Goal: Check status: Check status

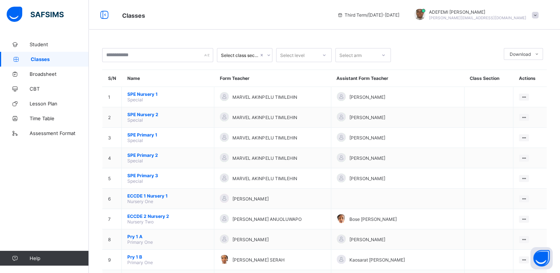
click at [538, 16] on span at bounding box center [535, 15] width 7 height 7
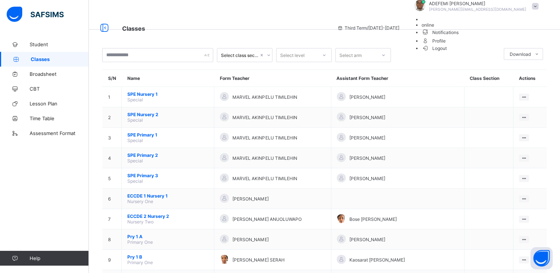
click at [447, 52] on span "Logout" at bounding box center [434, 48] width 26 height 8
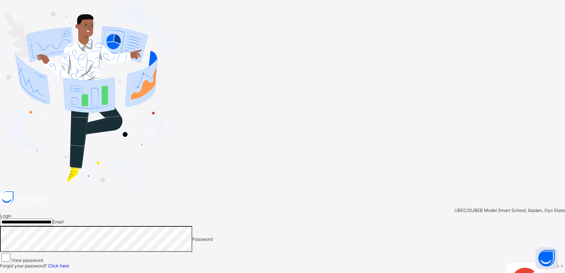
click at [53, 219] on input "**********" at bounding box center [26, 222] width 53 height 7
type input "**********"
click at [548, 263] on span "Login" at bounding box center [553, 266] width 11 height 6
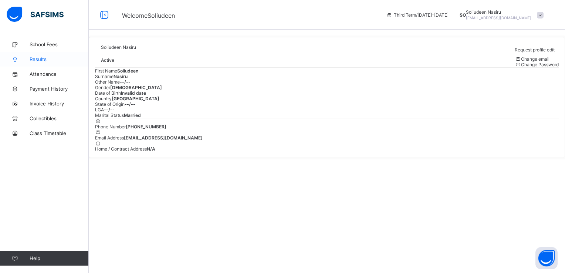
click at [41, 60] on span "Results" at bounding box center [59, 59] width 59 height 6
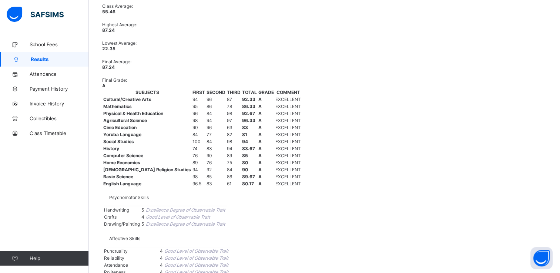
scroll to position [696, 0]
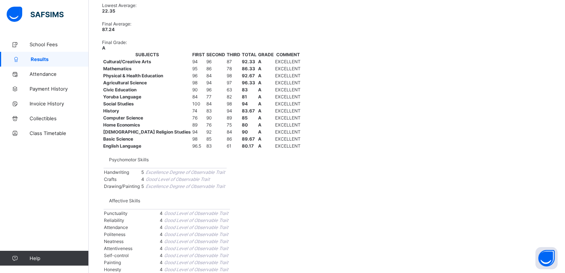
drag, startPoint x: 562, startPoint y: 98, endPoint x: 561, endPoint y: 250, distance: 151.3
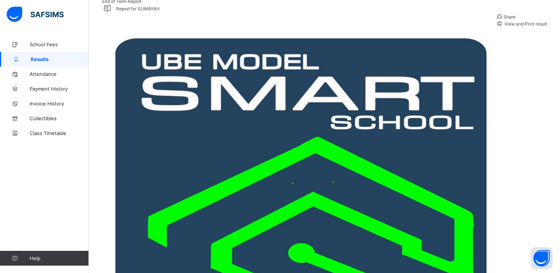
scroll to position [118, 0]
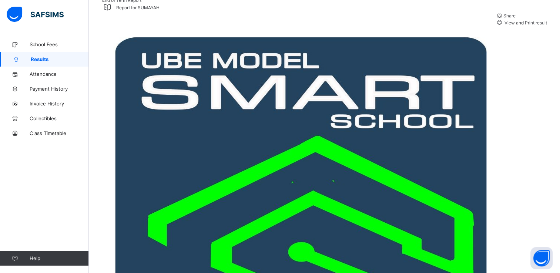
click at [511, 26] on span "View and Print result" at bounding box center [525, 23] width 44 height 6
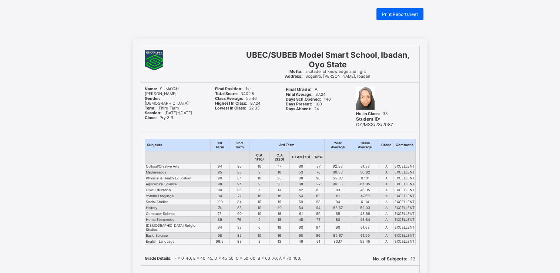
scroll to position [8, 0]
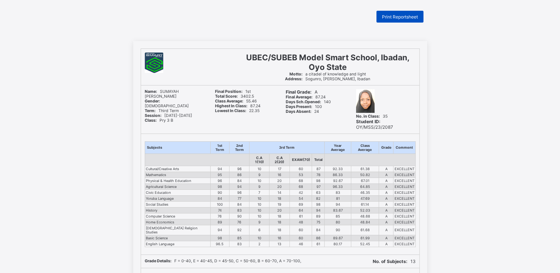
click at [396, 17] on span "Print Reportsheet" at bounding box center [400, 17] width 36 height 6
